Goal: Check status: Check status

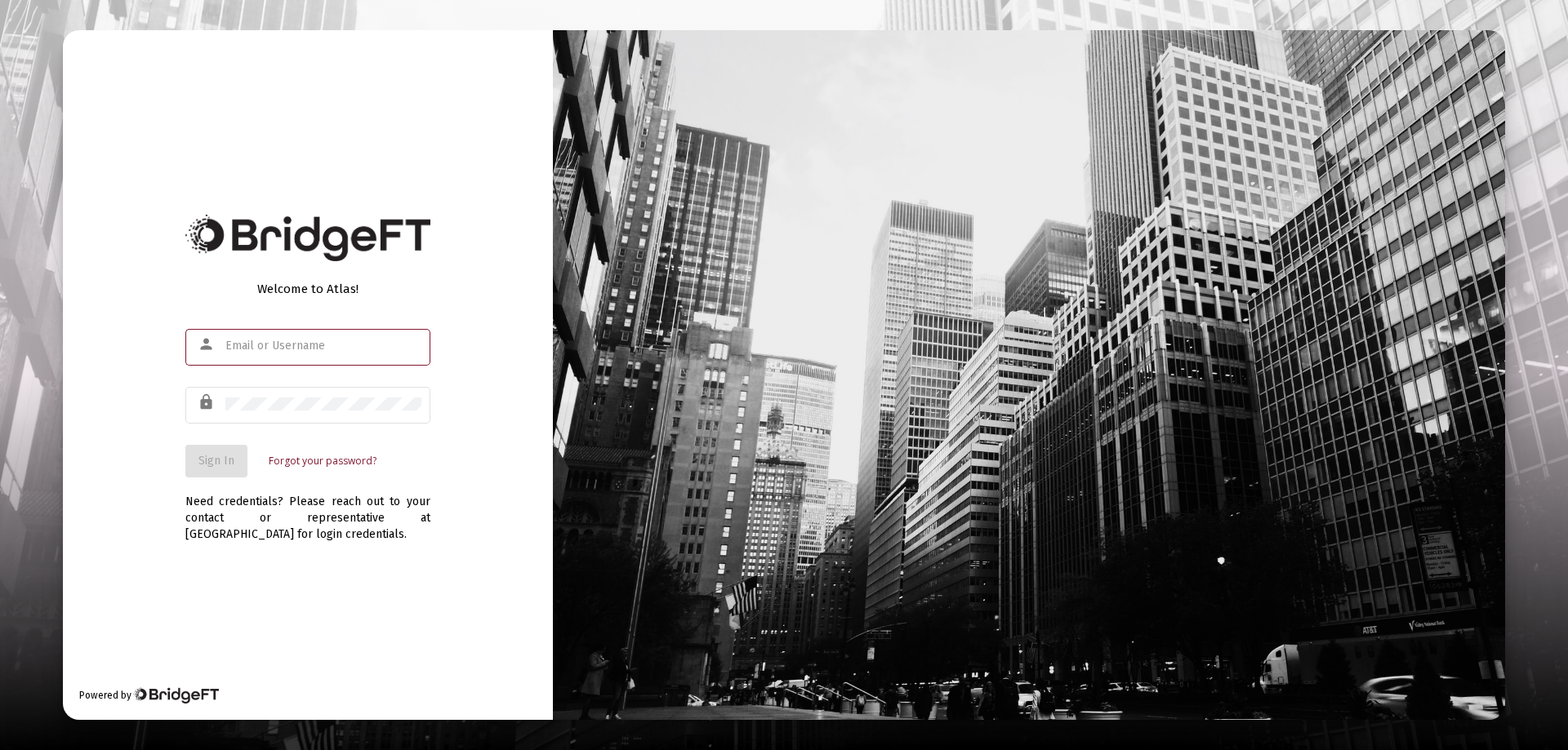
click at [256, 344] on input "text" at bounding box center [323, 346] width 196 height 13
type input "[PERSON_NAME][EMAIL_ADDRESS][DOMAIN_NAME]"
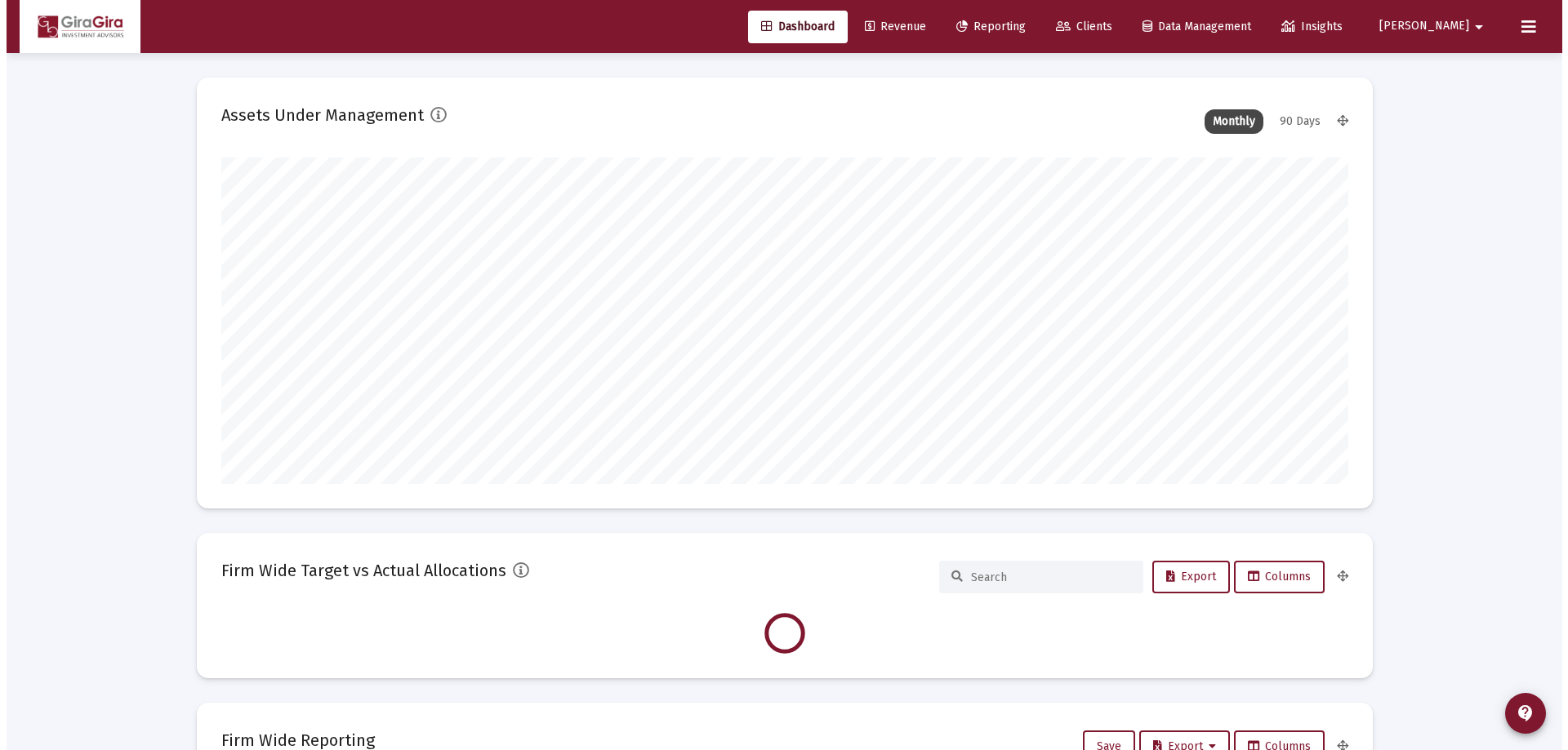
scroll to position [327, 606]
click at [1019, 26] on span "Reporting" at bounding box center [984, 26] width 69 height 14
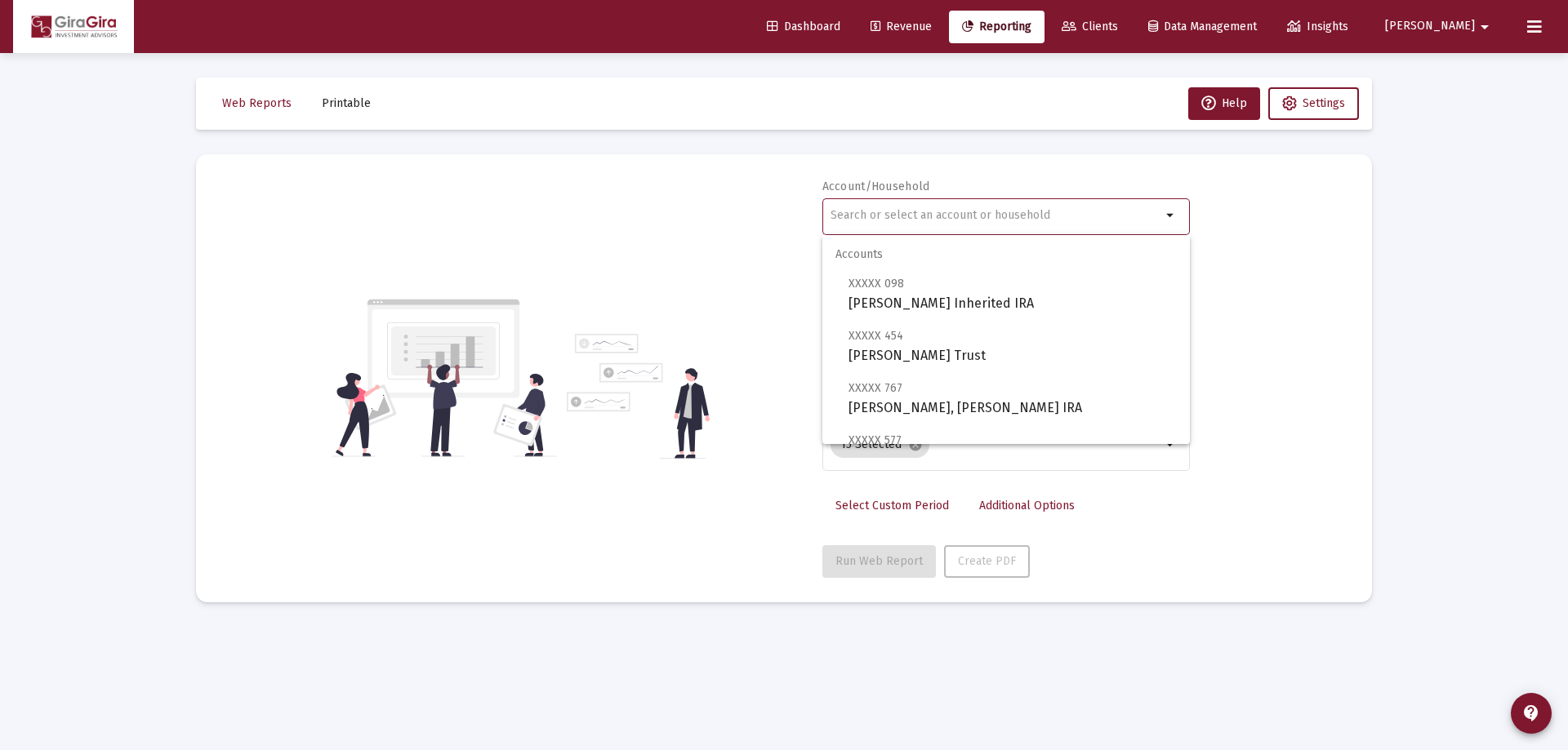
click at [848, 211] on input "text" at bounding box center [995, 216] width 331 height 13
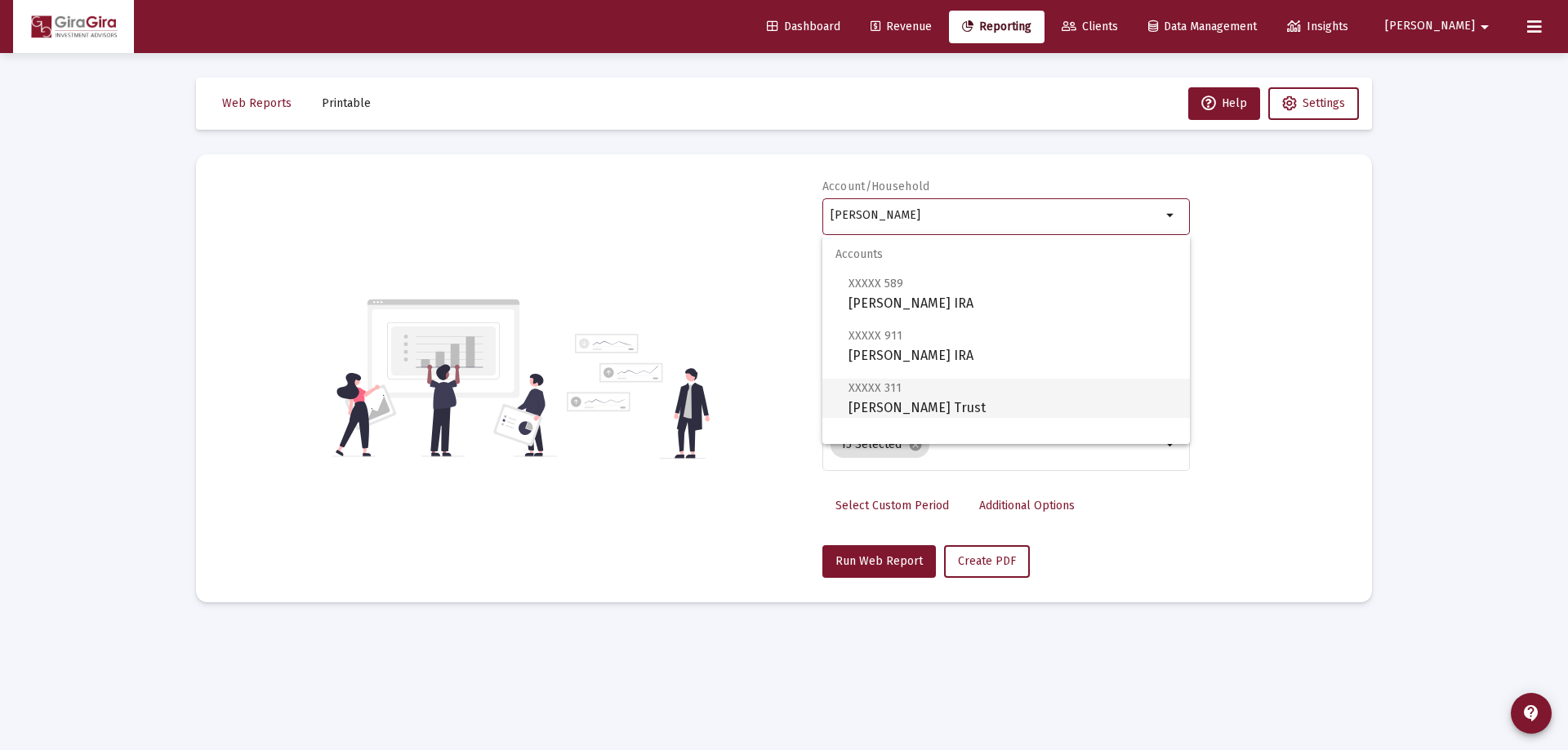
click at [909, 400] on span "XXXXX 311 [PERSON_NAME] Trust" at bounding box center [1013, 398] width 329 height 40
type input "[PERSON_NAME] Trust"
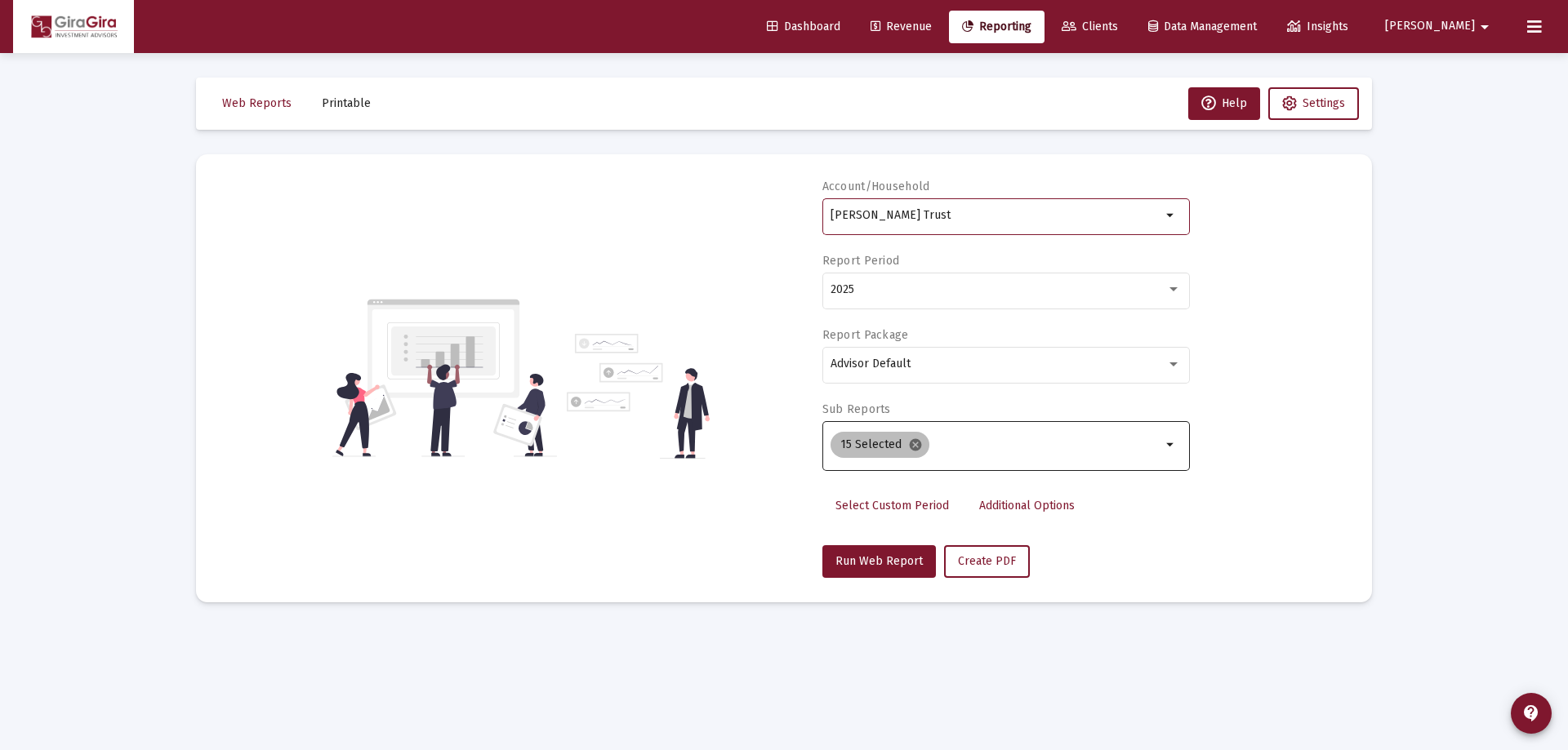
click at [914, 445] on mat-icon "cancel" at bounding box center [915, 445] width 15 height 15
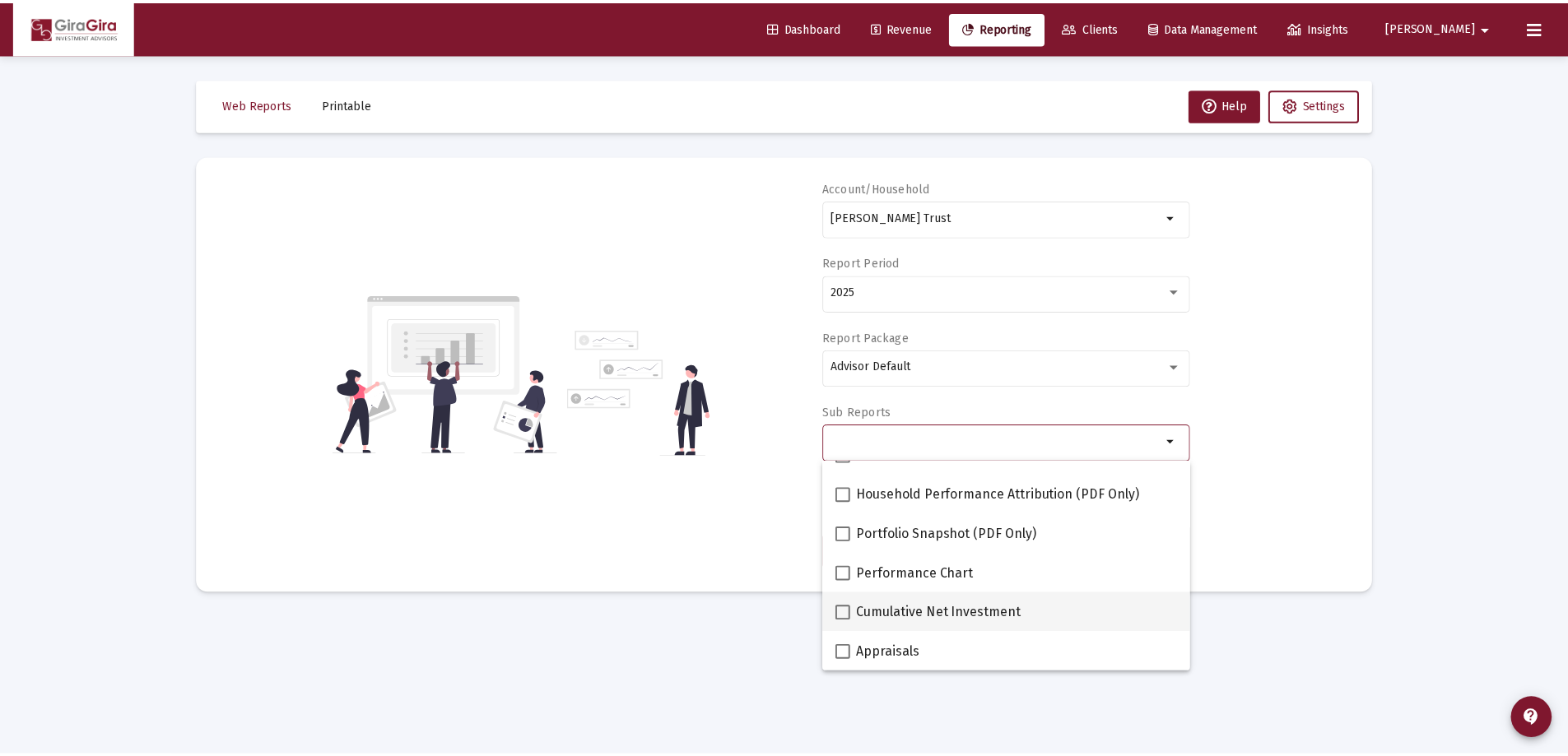
scroll to position [164, 0]
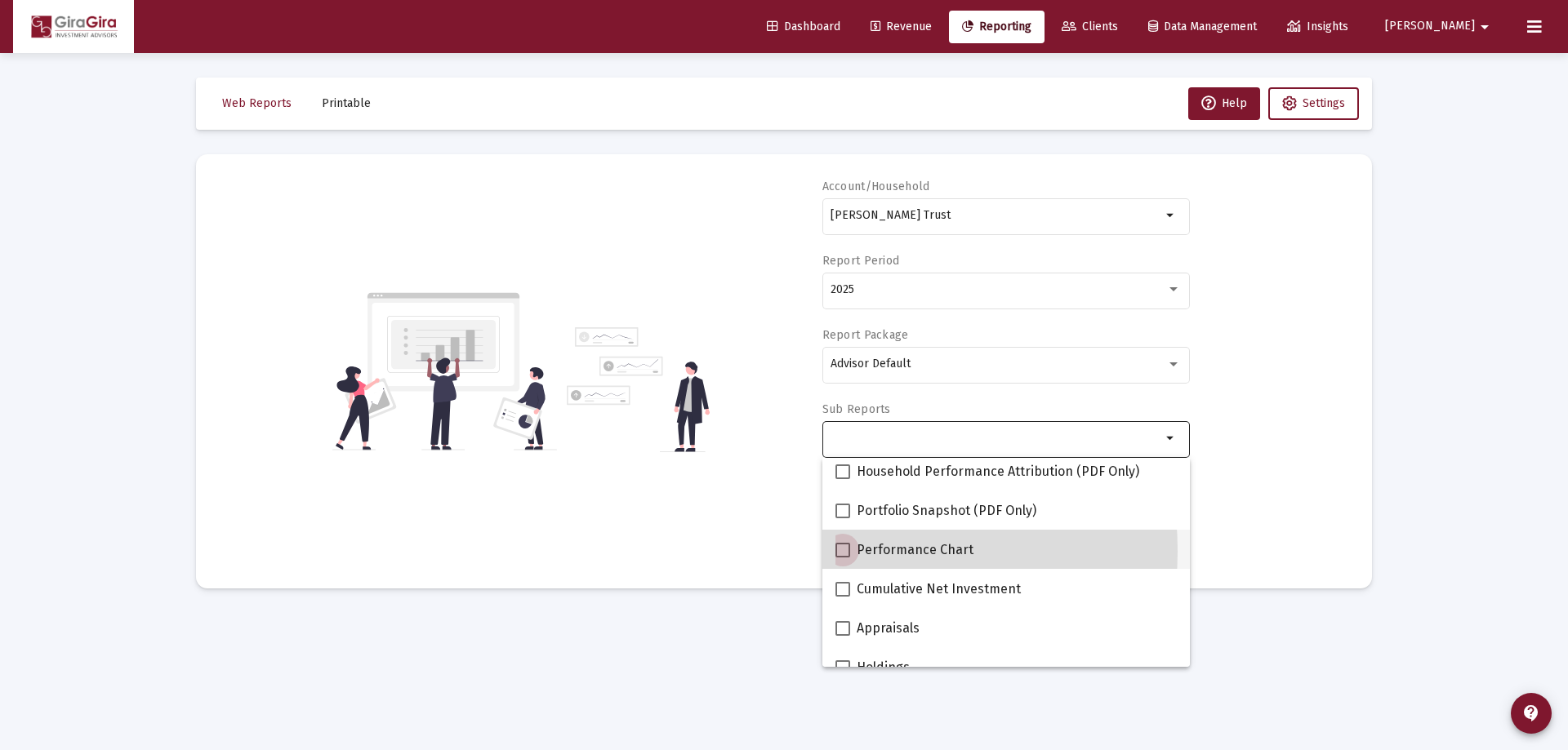
click at [839, 551] on span at bounding box center [843, 550] width 15 height 15
click at [842, 558] on input "Performance Chart" at bounding box center [842, 558] width 1 height 1
checkbox input "true"
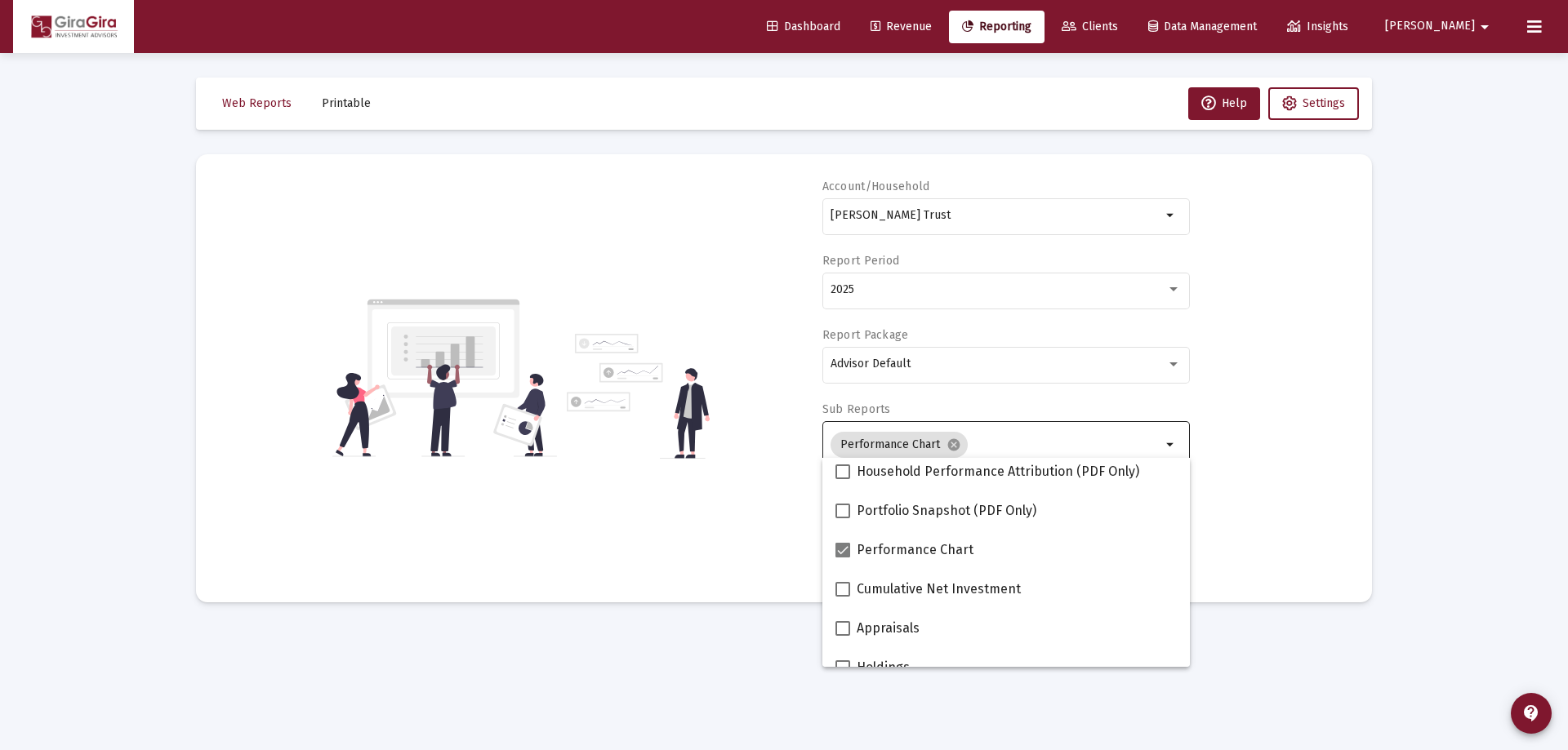
click at [1288, 491] on div "Account/[PERSON_NAME] Trust arrow_drop_down Report Period 2025 Report Package A…" at bounding box center [784, 378] width 1127 height 400
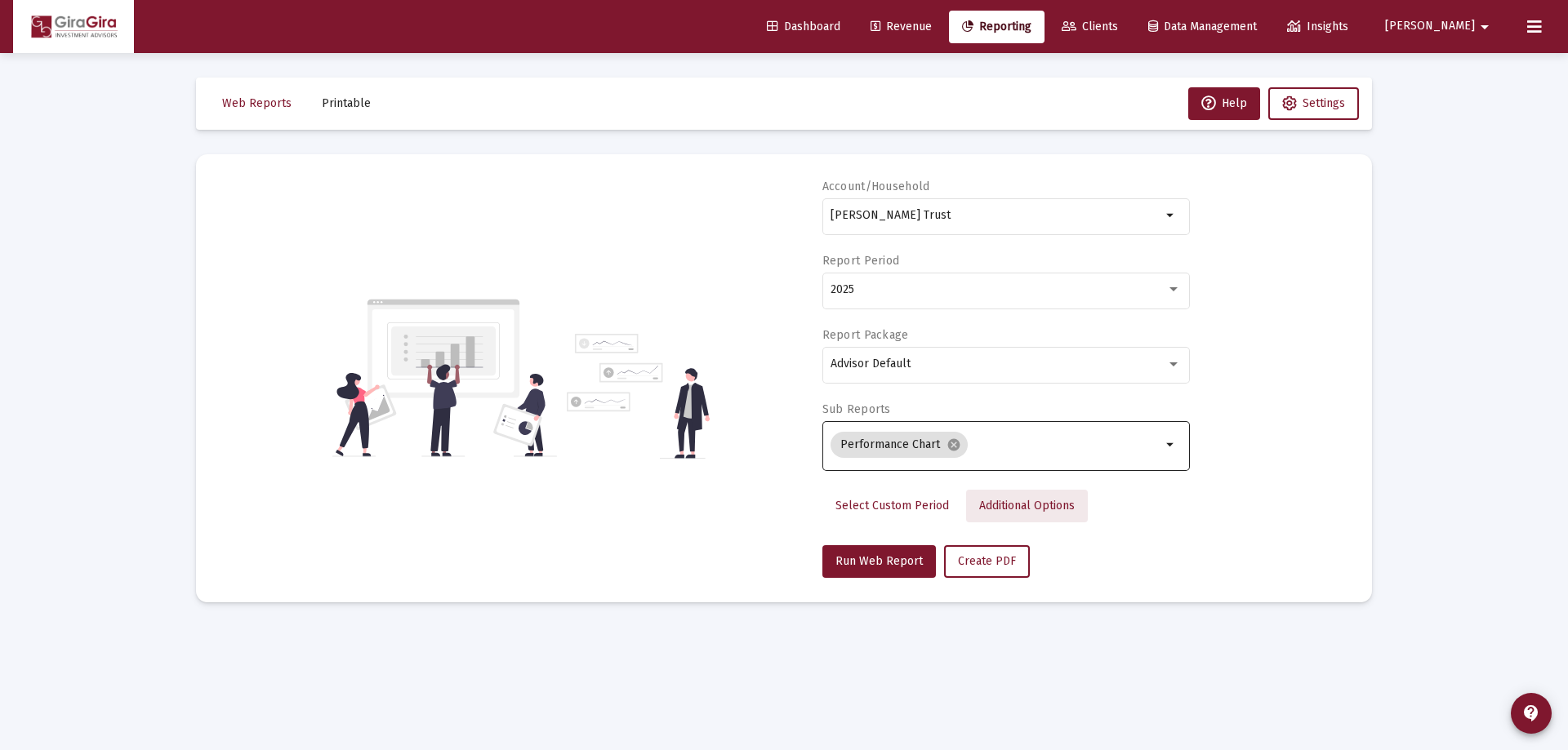
click at [1005, 504] on span "Additional Options" at bounding box center [1026, 505] width 96 height 14
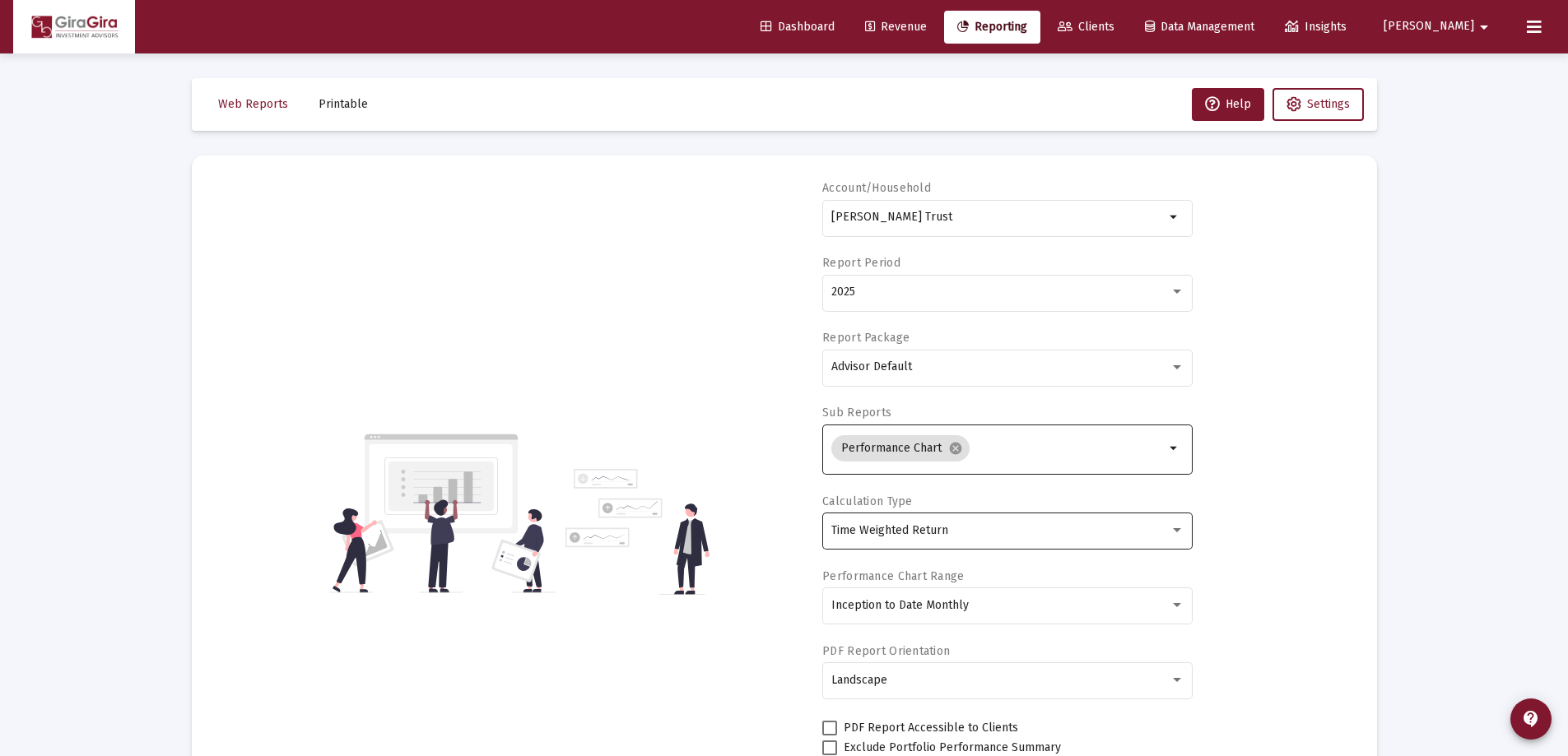
click at [948, 533] on div "Time Weighted Return" at bounding box center [1000, 530] width 339 height 13
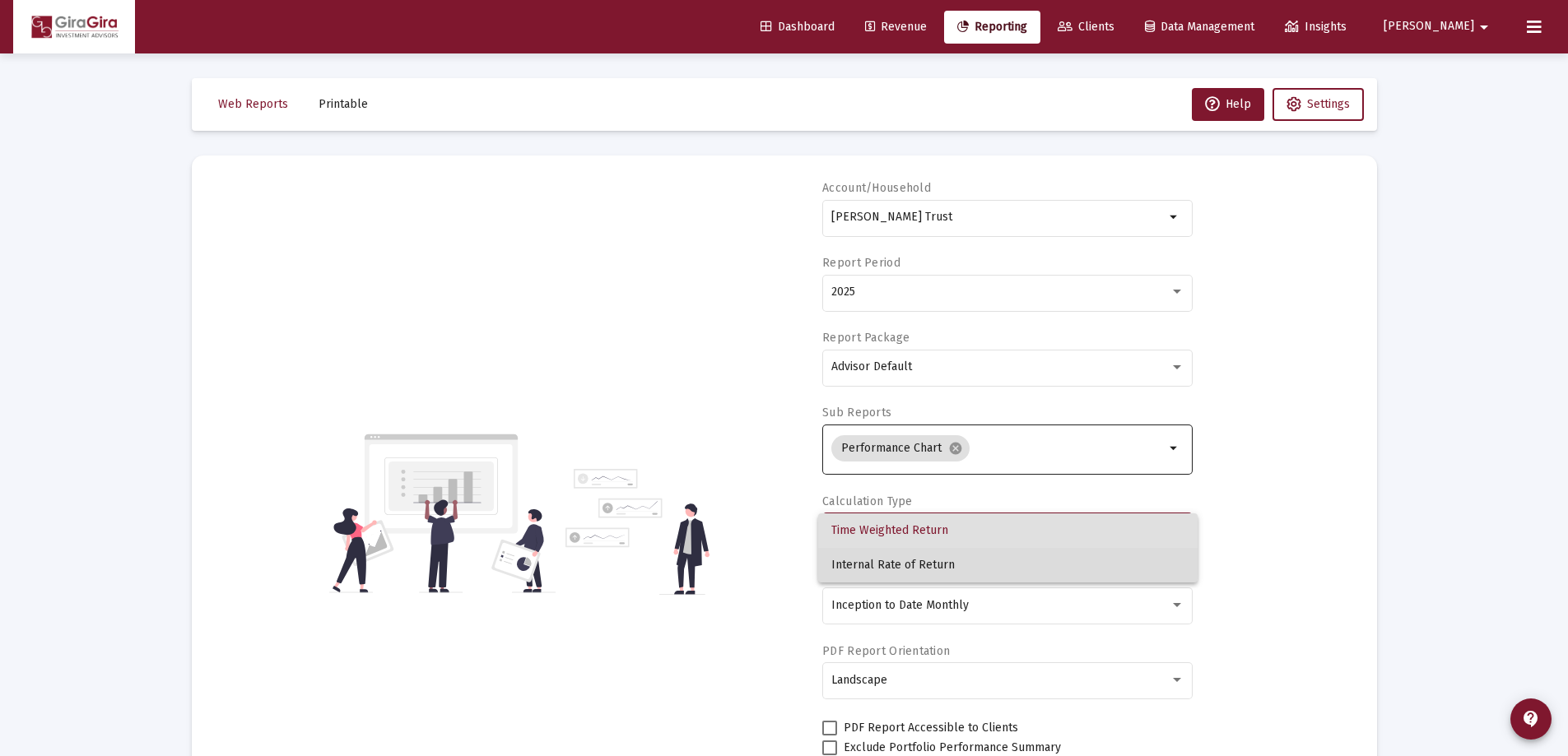
click at [922, 559] on span "Internal Rate of Return" at bounding box center [1007, 565] width 353 height 35
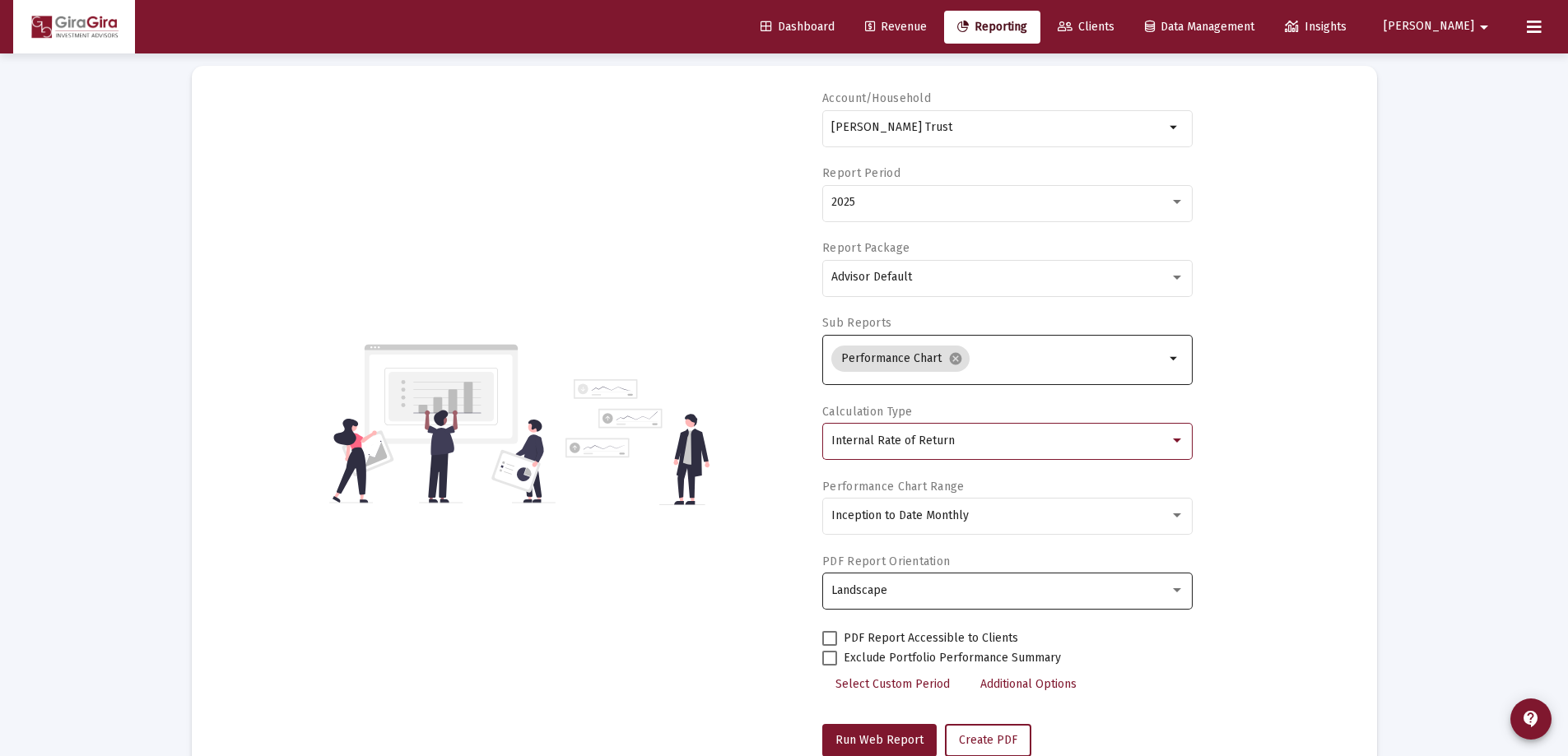
scroll to position [139, 0]
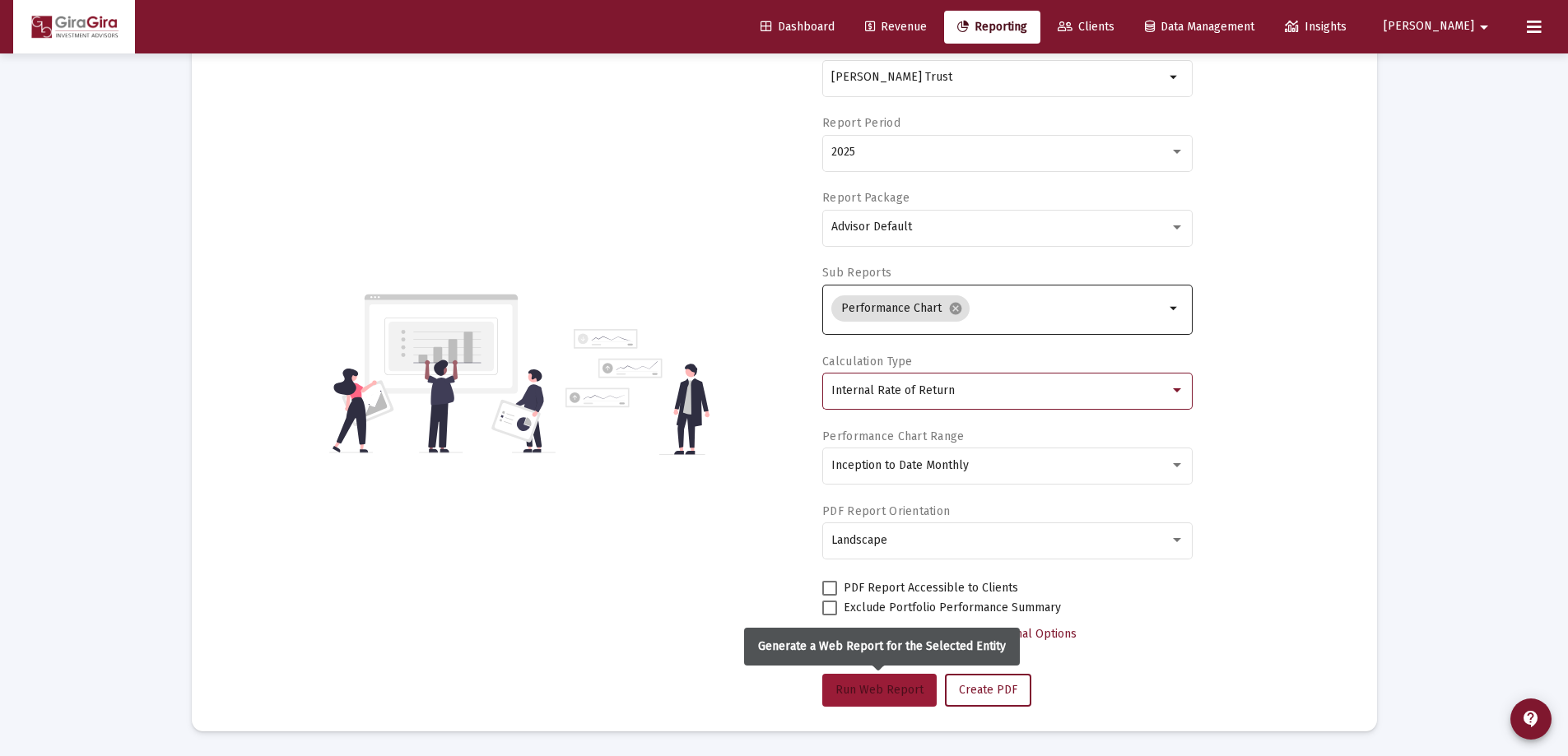
click at [884, 686] on span "Run Web Report" at bounding box center [879, 689] width 88 height 14
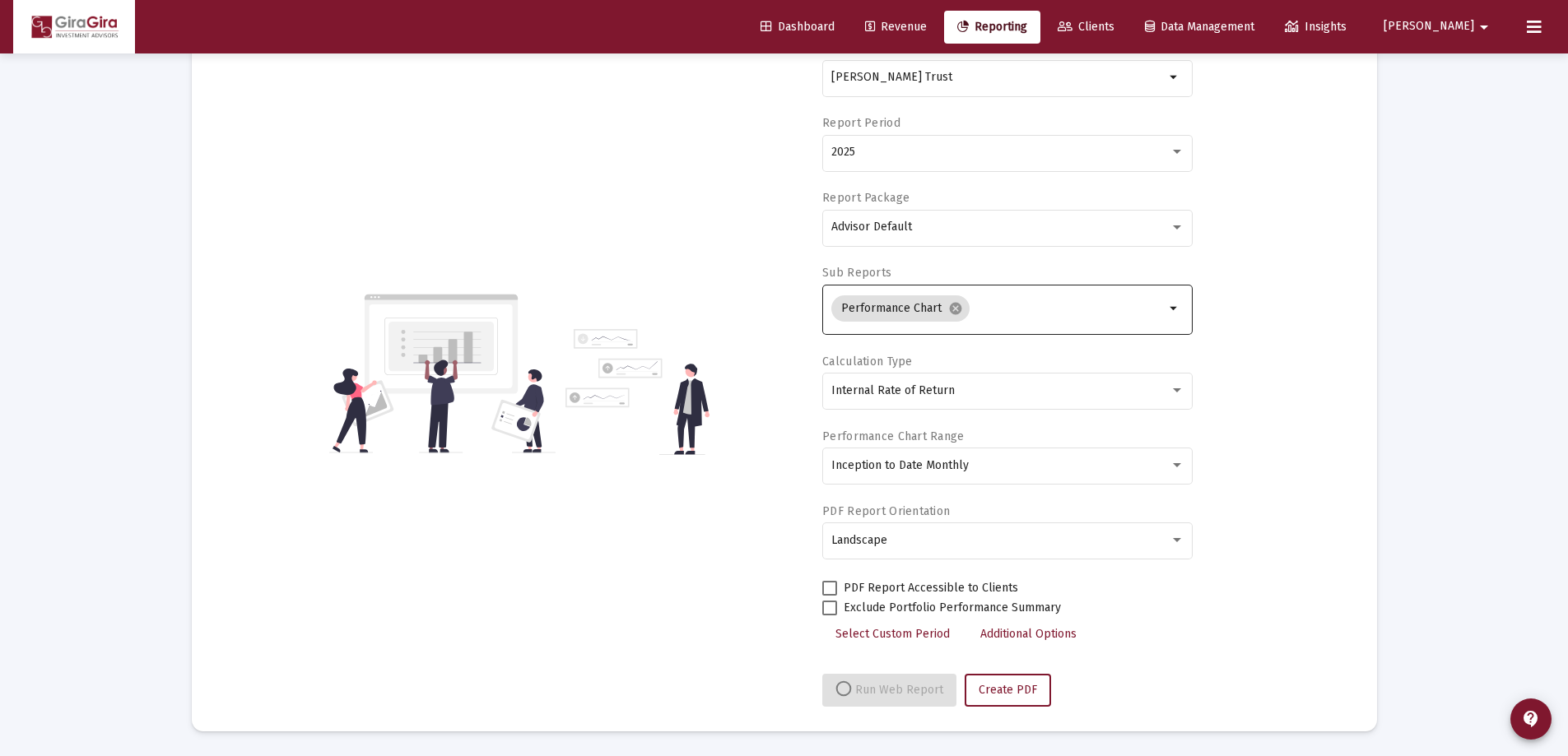
select select "View all"
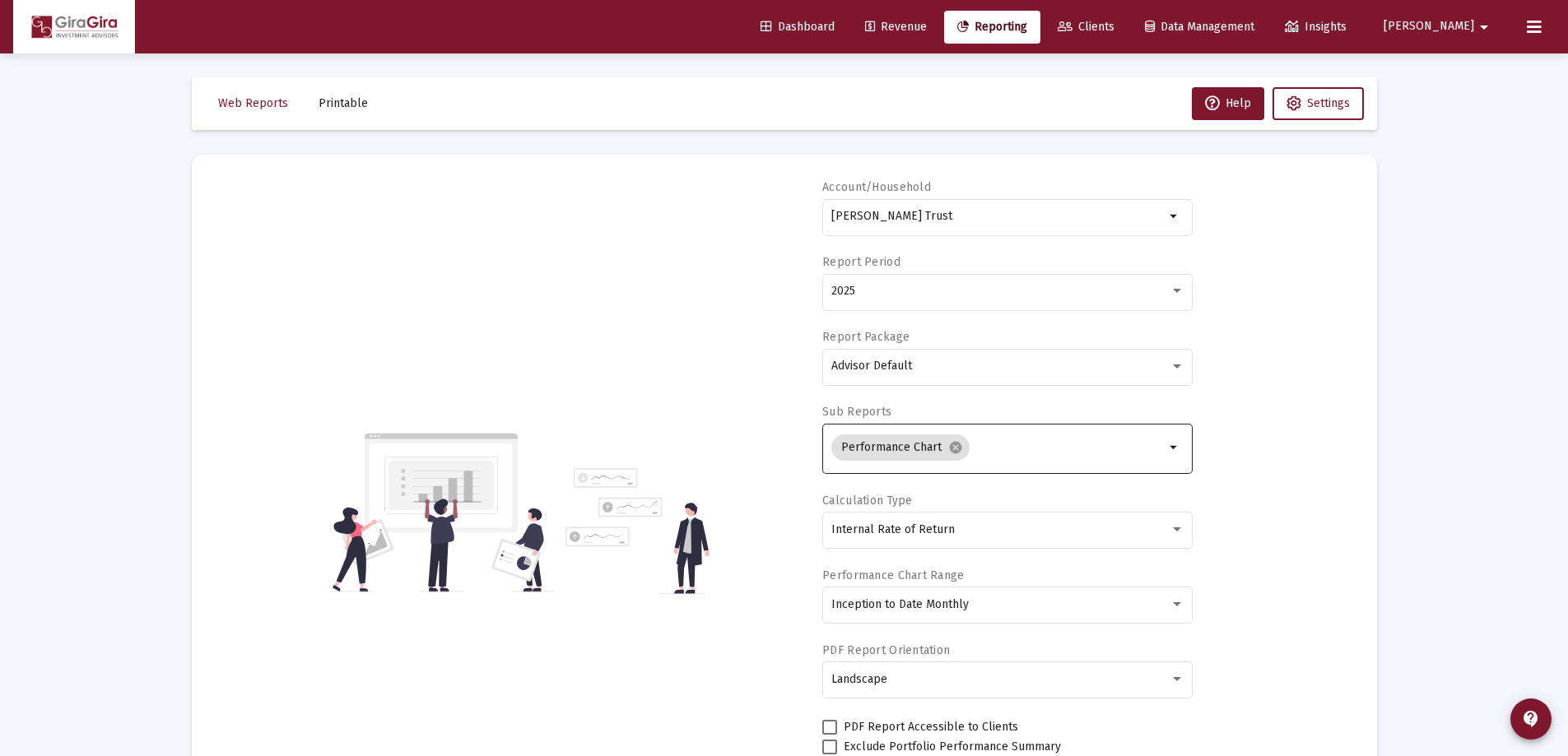
scroll to position [0, 0]
